Goal: Task Accomplishment & Management: Use online tool/utility

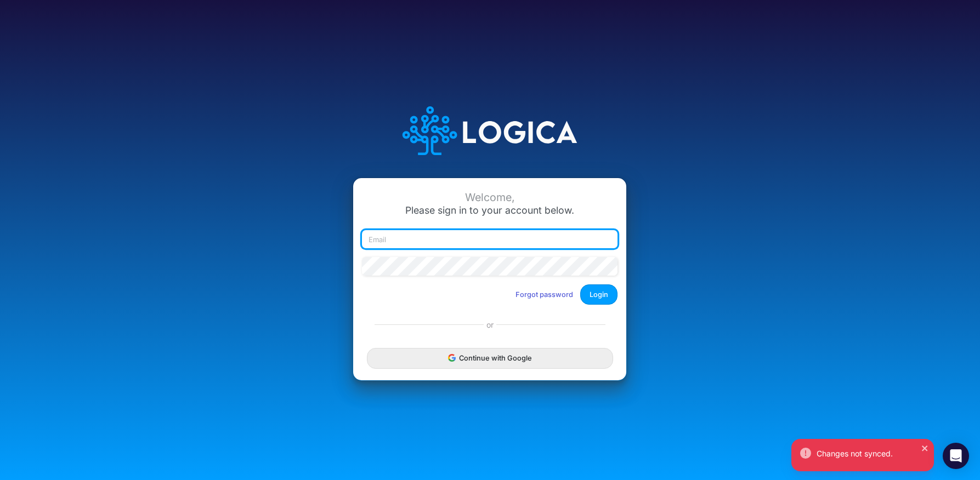
type input "daman@heritage-communities.com"
drag, startPoint x: 912, startPoint y: 1, endPoint x: 479, endPoint y: 54, distance: 435.9
click at [479, 54] on div "Welcome, Please sign in to your account below. daman@heritage-communities.com F…" at bounding box center [490, 240] width 980 height 480
click at [590, 297] on button "Login" at bounding box center [598, 295] width 37 height 20
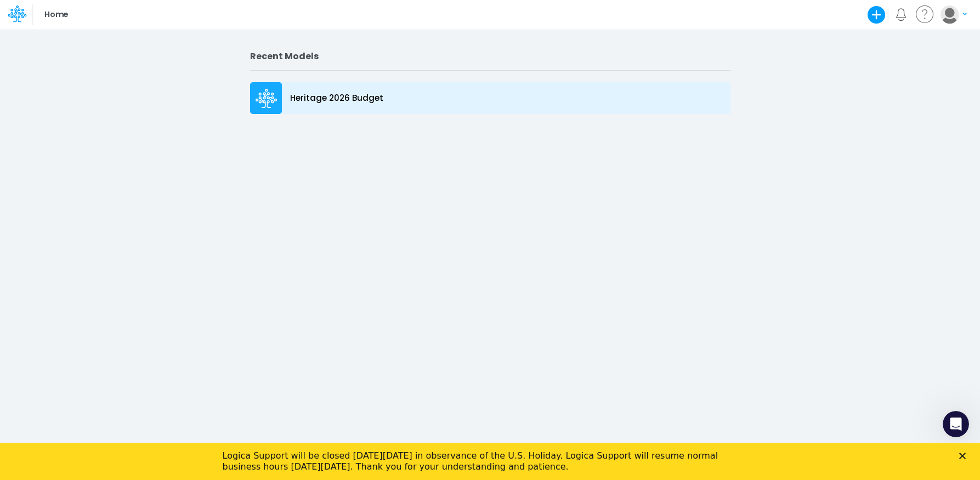
click at [327, 96] on p "Heritage 2026 Budget" at bounding box center [336, 98] width 93 height 13
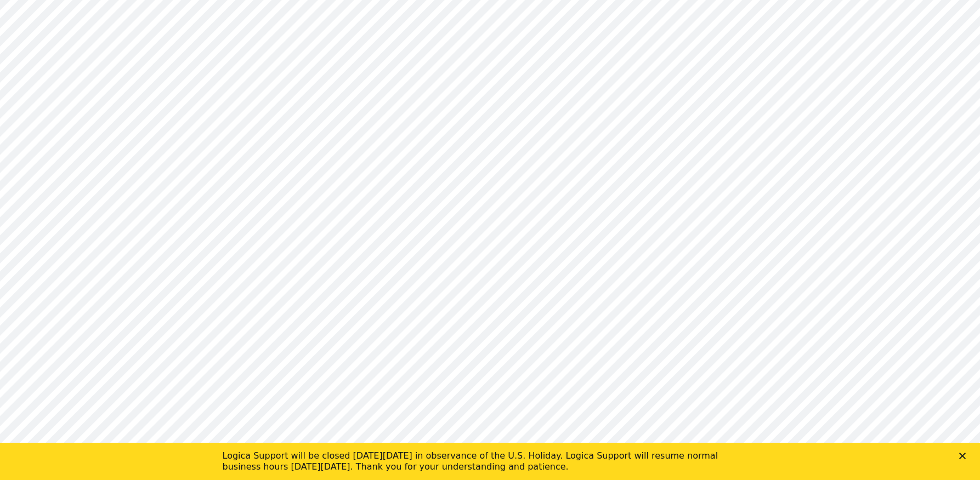
click at [961, 457] on icon "Close" at bounding box center [962, 456] width 7 height 7
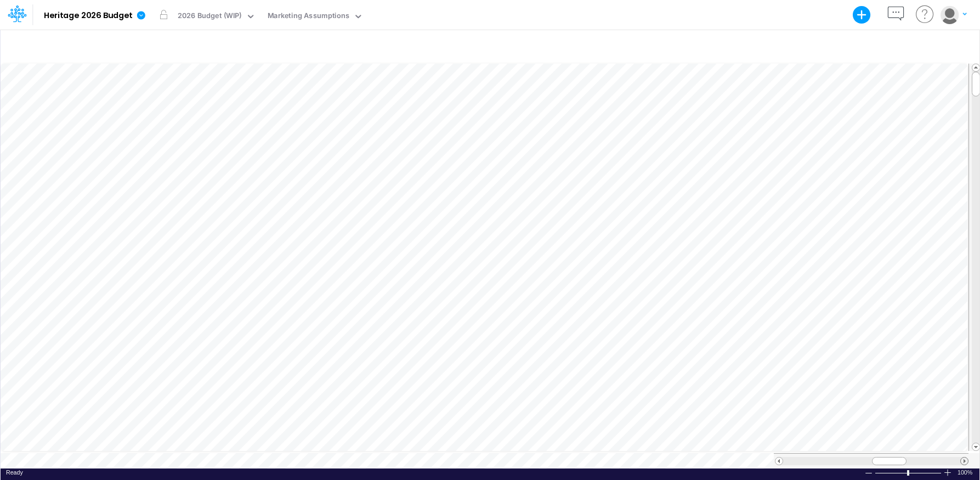
click at [961, 458] on span at bounding box center [964, 461] width 7 height 7
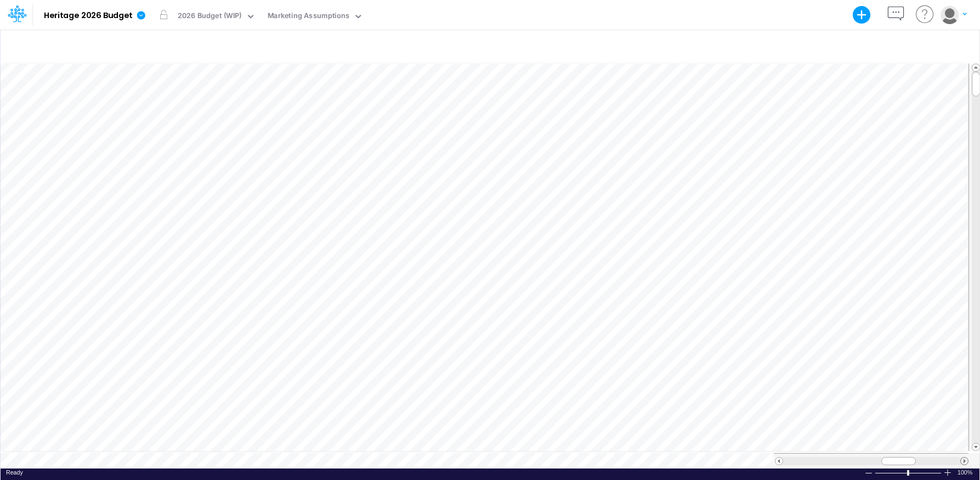
click at [961, 458] on span at bounding box center [964, 461] width 7 height 7
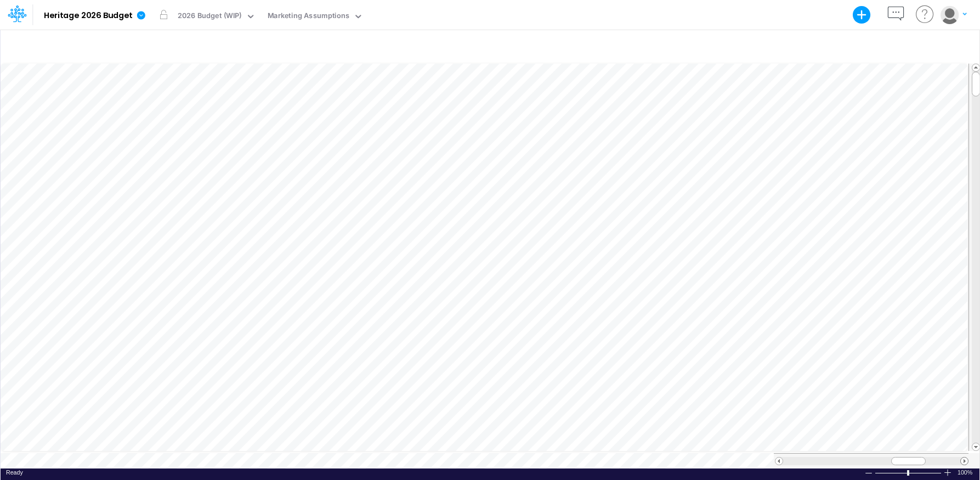
click at [961, 458] on span at bounding box center [964, 461] width 7 height 7
drag, startPoint x: 975, startPoint y: 73, endPoint x: 976, endPoint y: 99, distance: 25.8
click at [976, 99] on div at bounding box center [976, 110] width 8 height 25
drag, startPoint x: 923, startPoint y: 455, endPoint x: 925, endPoint y: 461, distance: 6.6
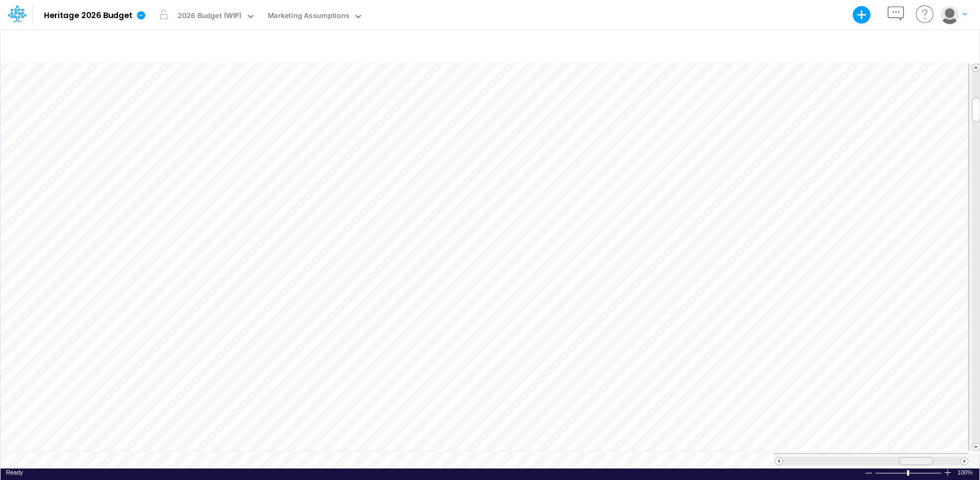
click at [925, 461] on div at bounding box center [871, 460] width 195 height 15
drag, startPoint x: 905, startPoint y: 456, endPoint x: 899, endPoint y: 460, distance: 7.1
click at [899, 460] on div at bounding box center [871, 460] width 195 height 15
drag, startPoint x: 975, startPoint y: 109, endPoint x: 978, endPoint y: 90, distance: 18.9
click at [978, 90] on span at bounding box center [975, 91] width 7 height 7
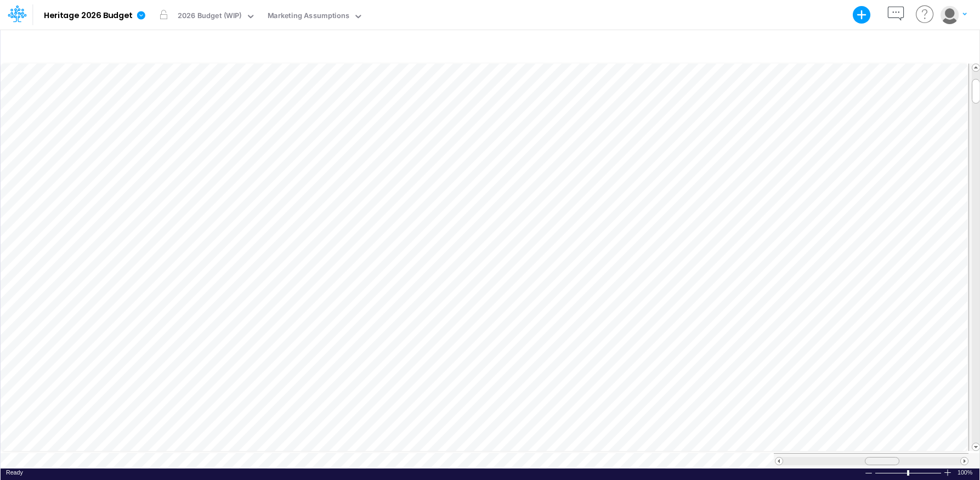
drag, startPoint x: 903, startPoint y: 457, endPoint x: 874, endPoint y: 451, distance: 29.6
click at [874, 453] on div at bounding box center [871, 460] width 195 height 15
drag, startPoint x: 976, startPoint y: 82, endPoint x: 976, endPoint y: 72, distance: 9.9
click at [976, 72] on div at bounding box center [976, 84] width 8 height 25
drag, startPoint x: 976, startPoint y: 78, endPoint x: 992, endPoint y: 124, distance: 48.5
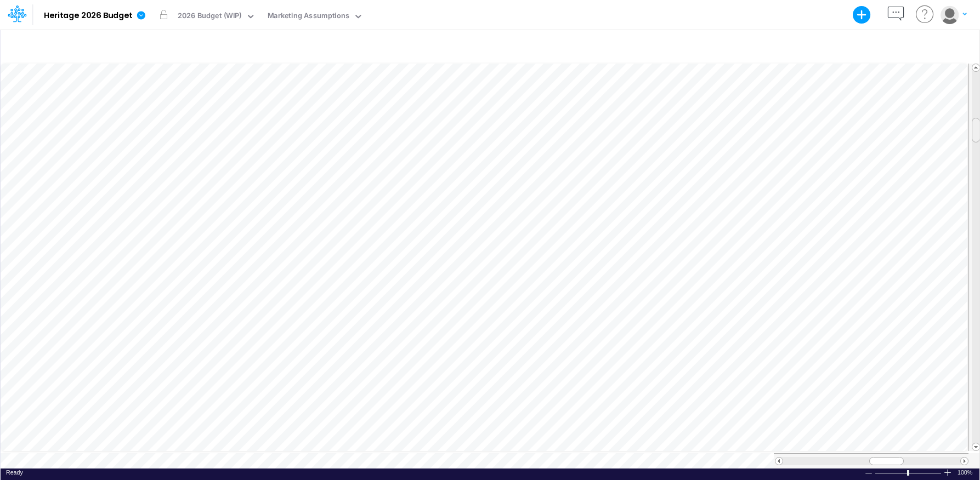
click at [979, 124] on html "Model Heritage 2026 Budget Export Excel Scenario 2026 Budget (WIP) View Marketi…" at bounding box center [490, 240] width 980 height 480
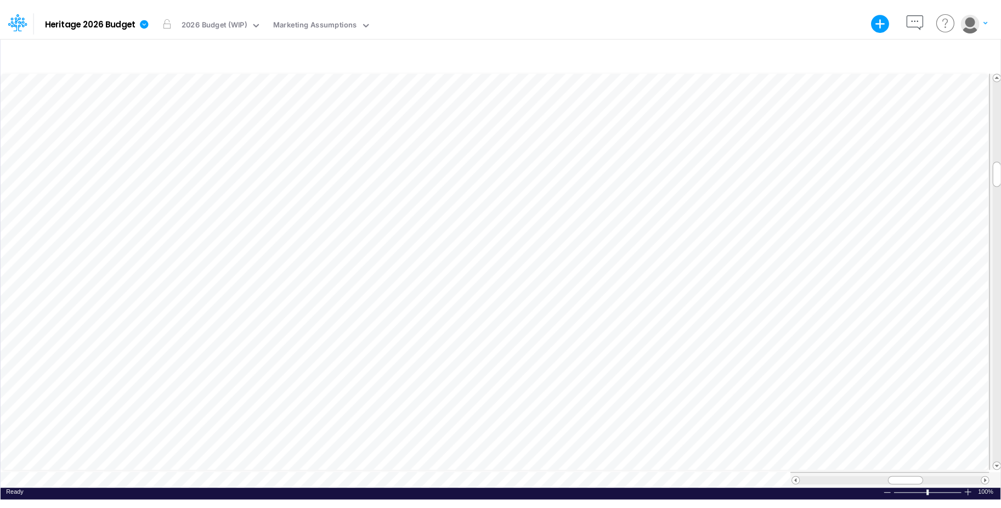
scroll to position [5, 1]
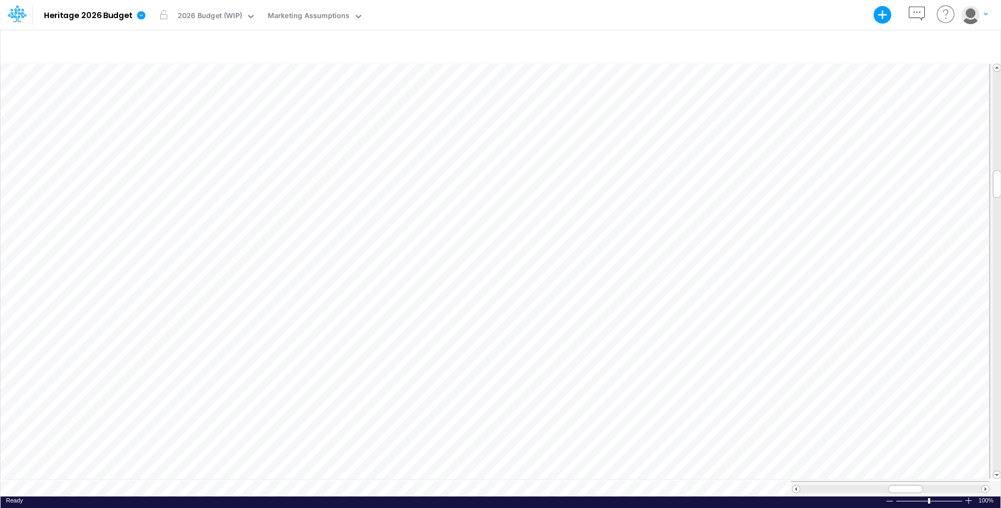
scroll to position [5, 1]
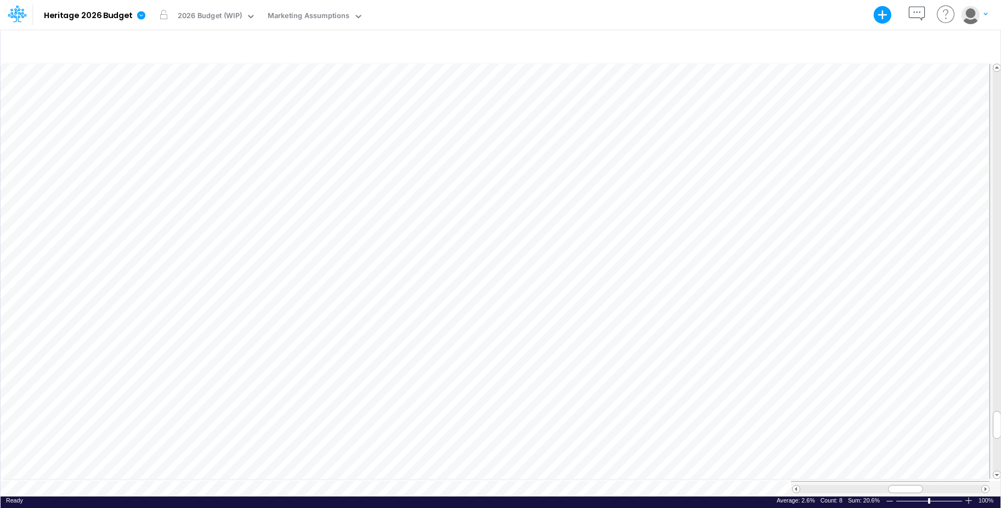
drag, startPoint x: 1000, startPoint y: 427, endPoint x: 1020, endPoint y: 146, distance: 281.4
click at [979, 146] on html "Model Heritage 2026 Budget Export Excel Scenario 2026 Budget (WIP) View Marketi…" at bounding box center [500, 254] width 1001 height 508
drag, startPoint x: 997, startPoint y: 420, endPoint x: 1004, endPoint y: 69, distance: 351.0
click at [979, 69] on html "Model Heritage 2026 Budget Export Excel Scenario 2026 Budget (WIP) View Marketi…" at bounding box center [500, 254] width 1001 height 508
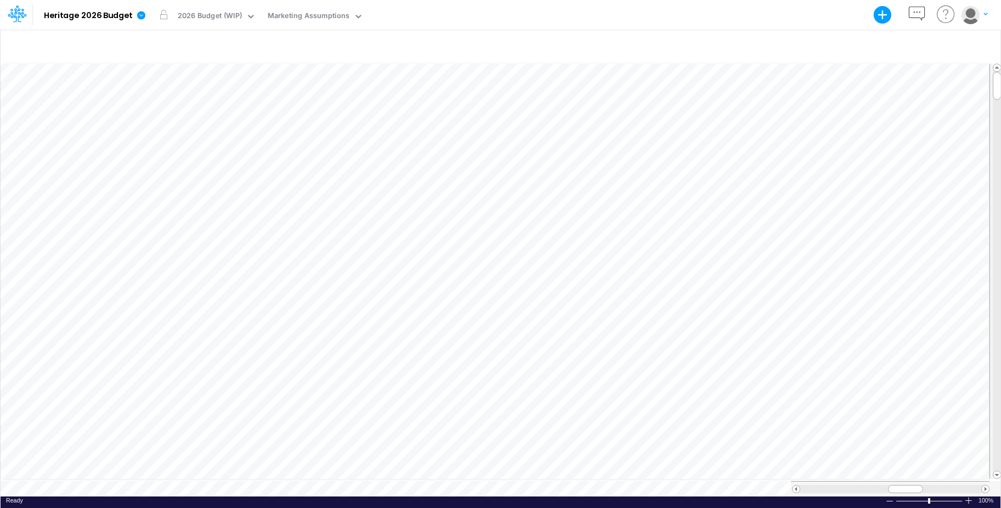
scroll to position [5, 1]
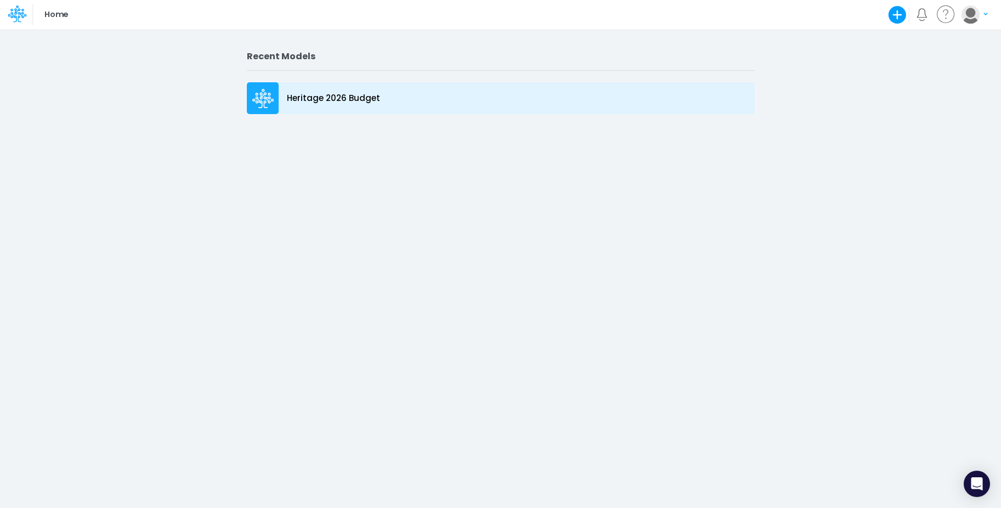
click at [342, 100] on p "Heritage 2026 Budget" at bounding box center [333, 98] width 93 height 13
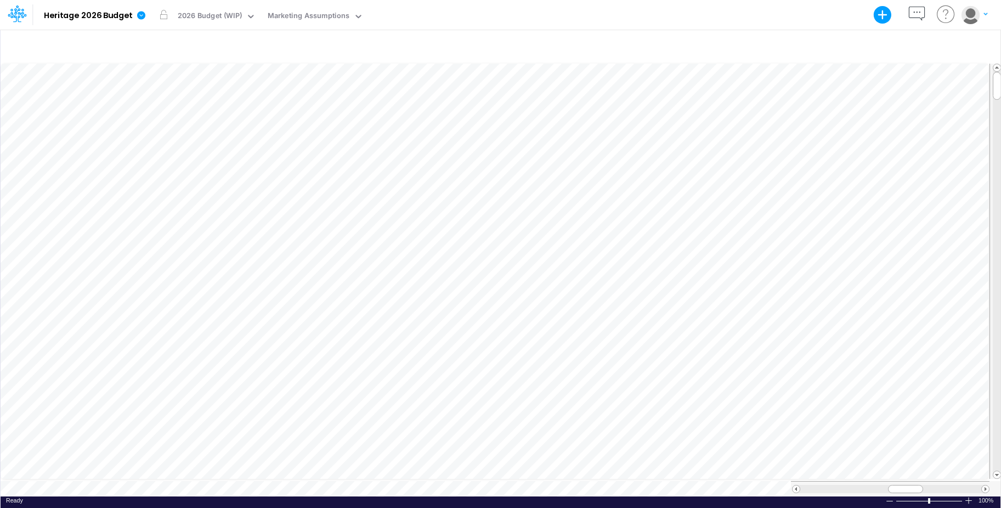
scroll to position [5, 1]
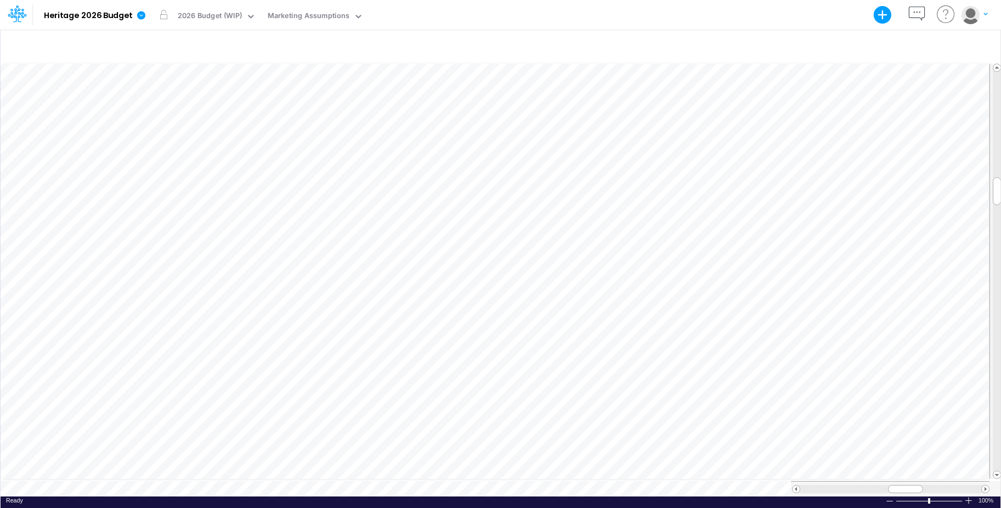
scroll to position [5, 1]
drag, startPoint x: 999, startPoint y: 196, endPoint x: 1009, endPoint y: 48, distance: 147.9
click at [1000, 48] on html "Model Heritage 2026 Budget Export Excel Scenario 2026 Budget (WIP) View Marketi…" at bounding box center [500, 254] width 1001 height 508
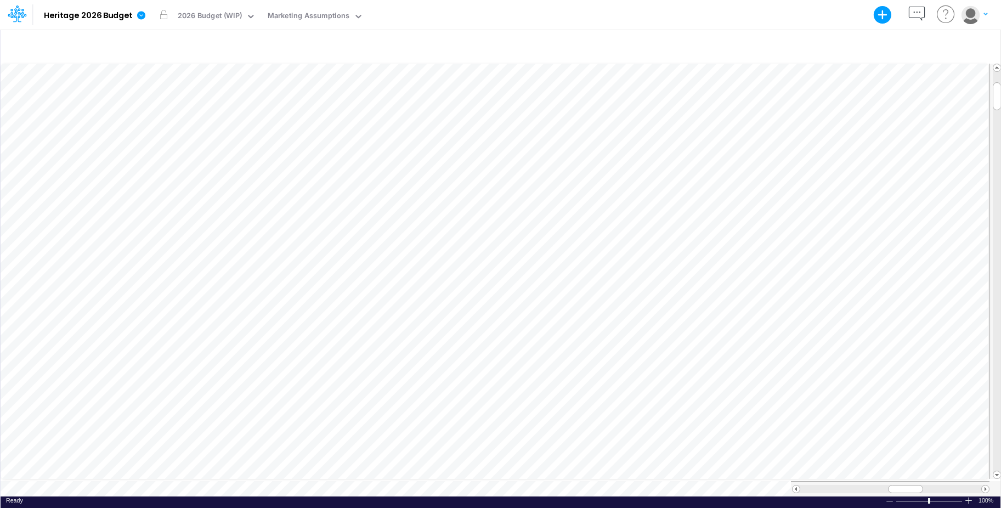
scroll to position [5, 1]
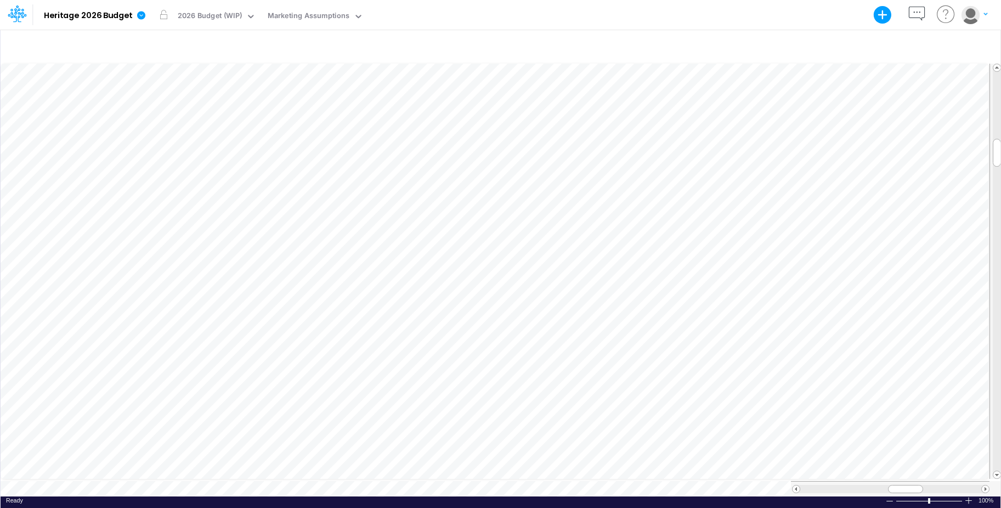
scroll to position [5, 1]
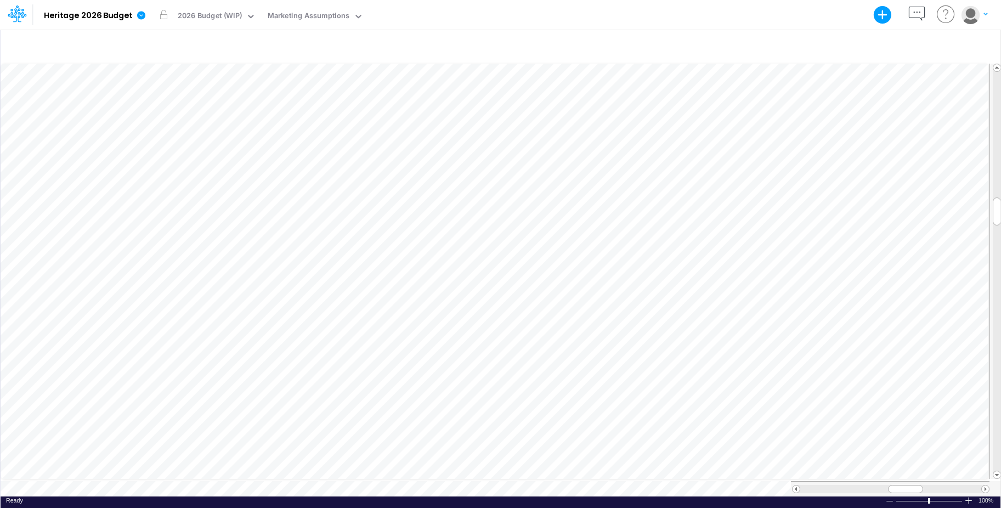
scroll to position [5, 1]
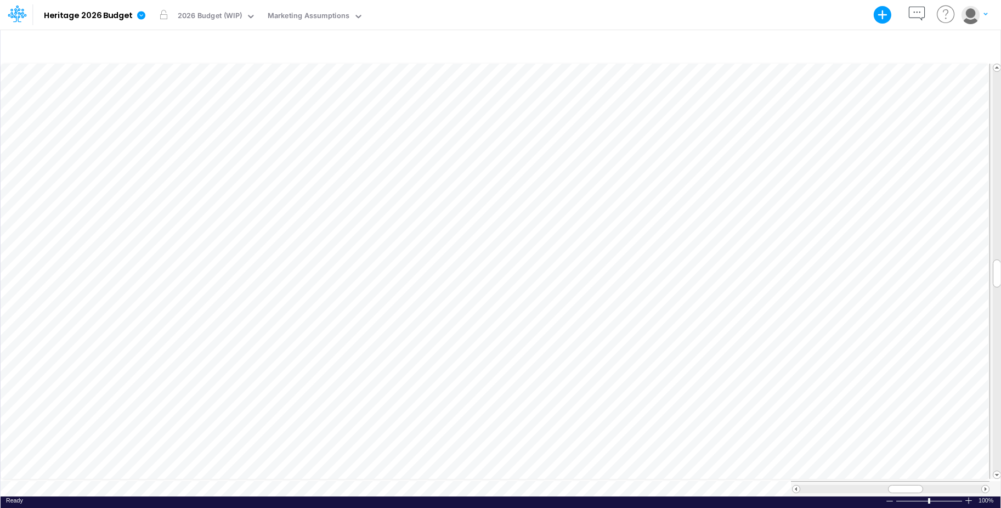
scroll to position [5, 1]
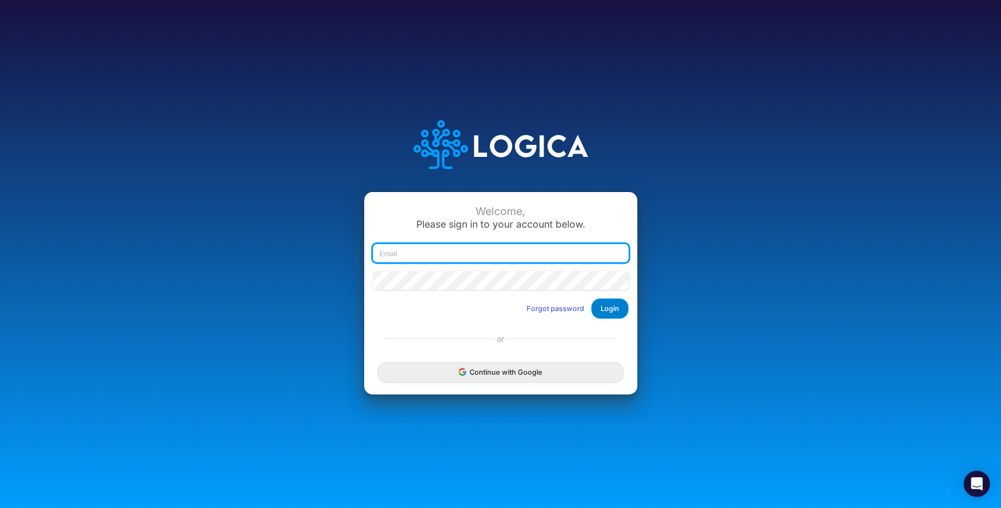
type input "[EMAIL_ADDRESS][DOMAIN_NAME]"
click at [615, 314] on button "Login" at bounding box center [609, 308] width 37 height 20
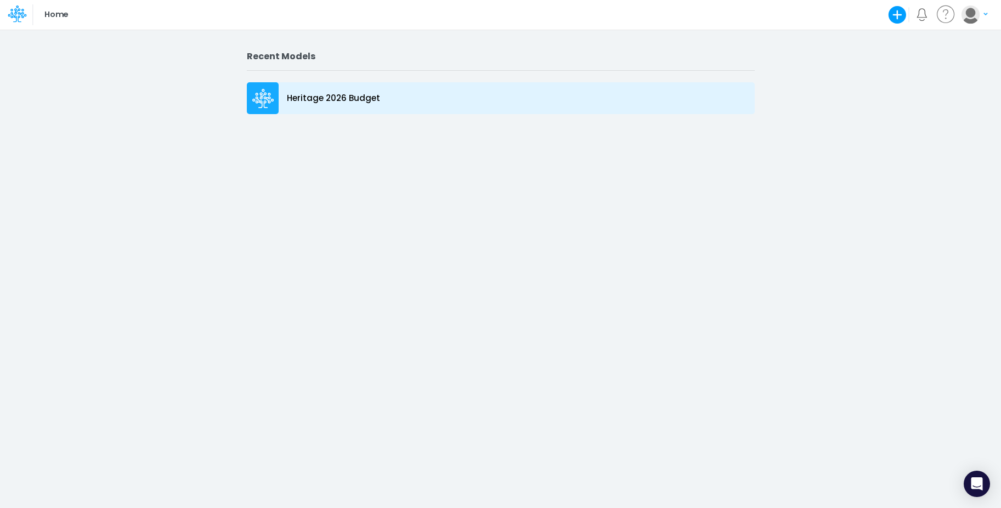
click at [349, 100] on p "Heritage 2026 Budget" at bounding box center [333, 98] width 93 height 13
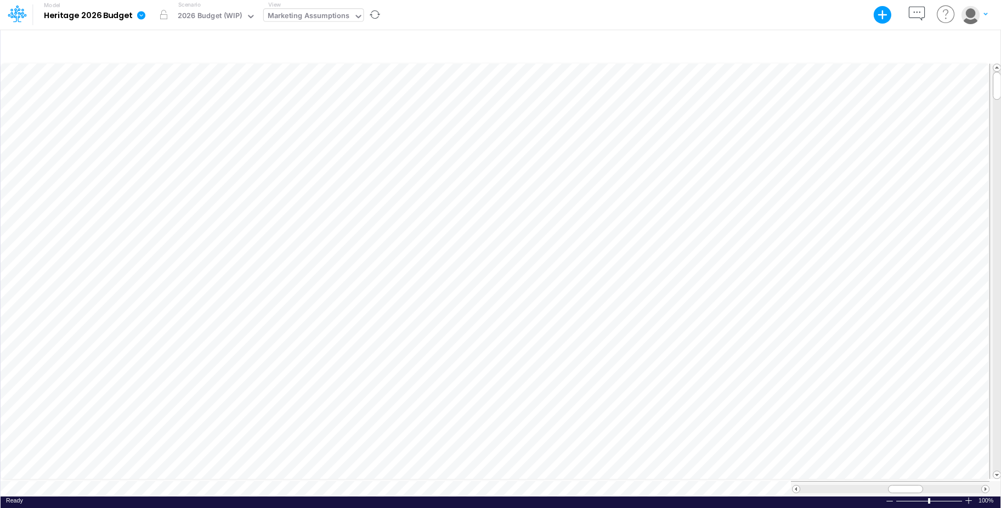
click at [316, 19] on div "Marketing Assumptions" at bounding box center [309, 16] width 82 height 13
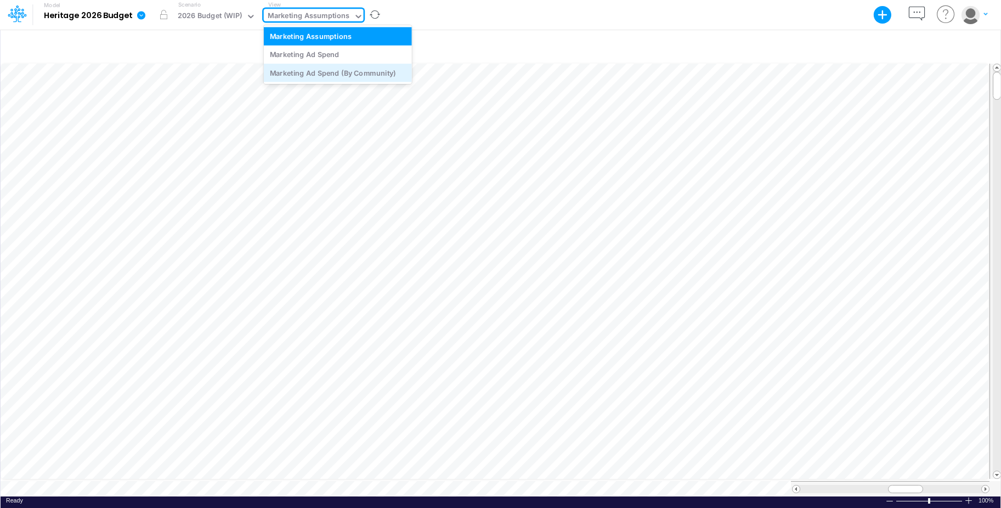
click at [321, 74] on div "Marketing Ad Spend (By Community)" at bounding box center [338, 73] width 148 height 18
